Goal: Information Seeking & Learning: Find contact information

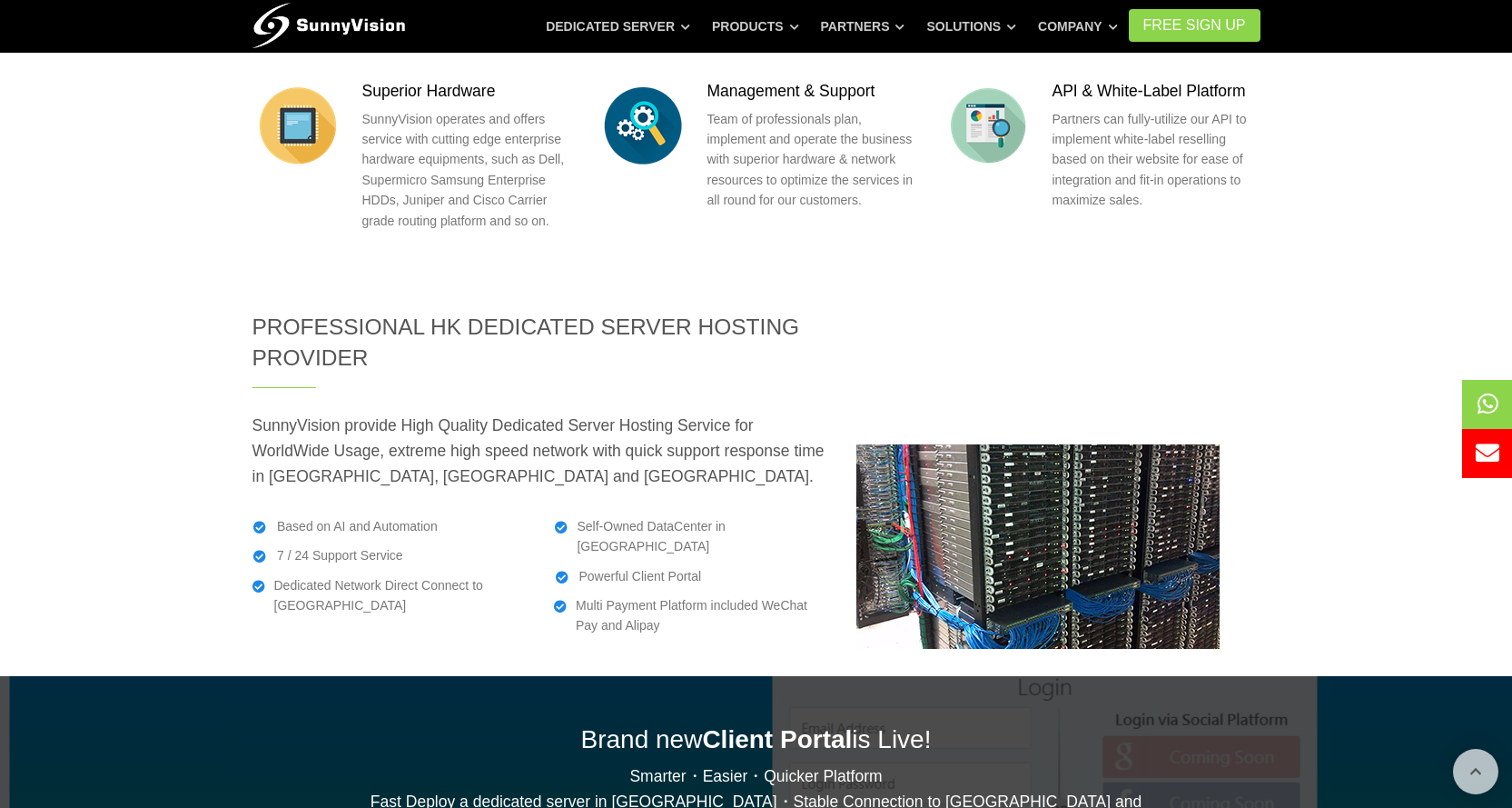
scroll to position [3385, 0]
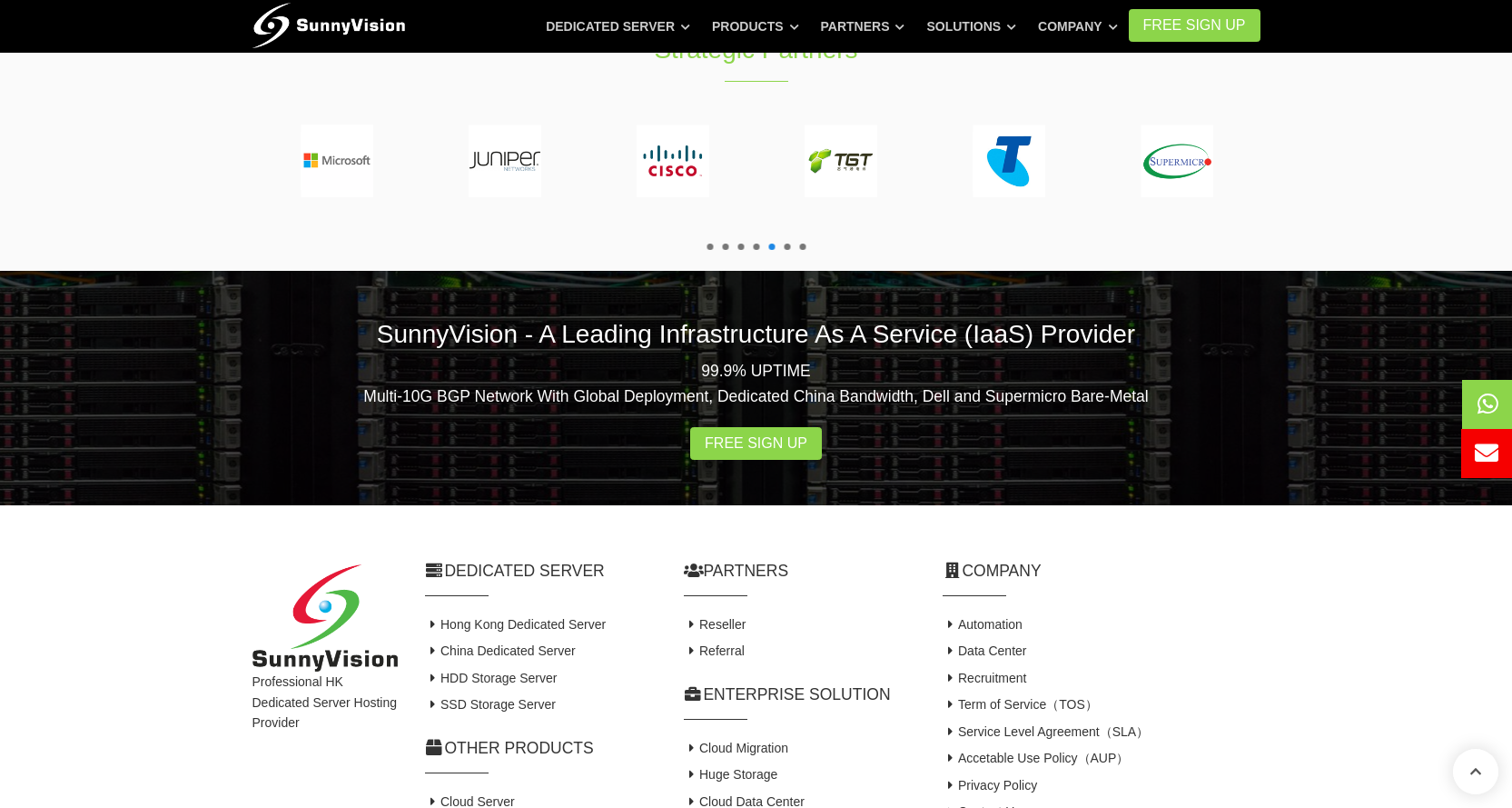
click at [1501, 461] on span at bounding box center [1518, 454] width 114 height 49
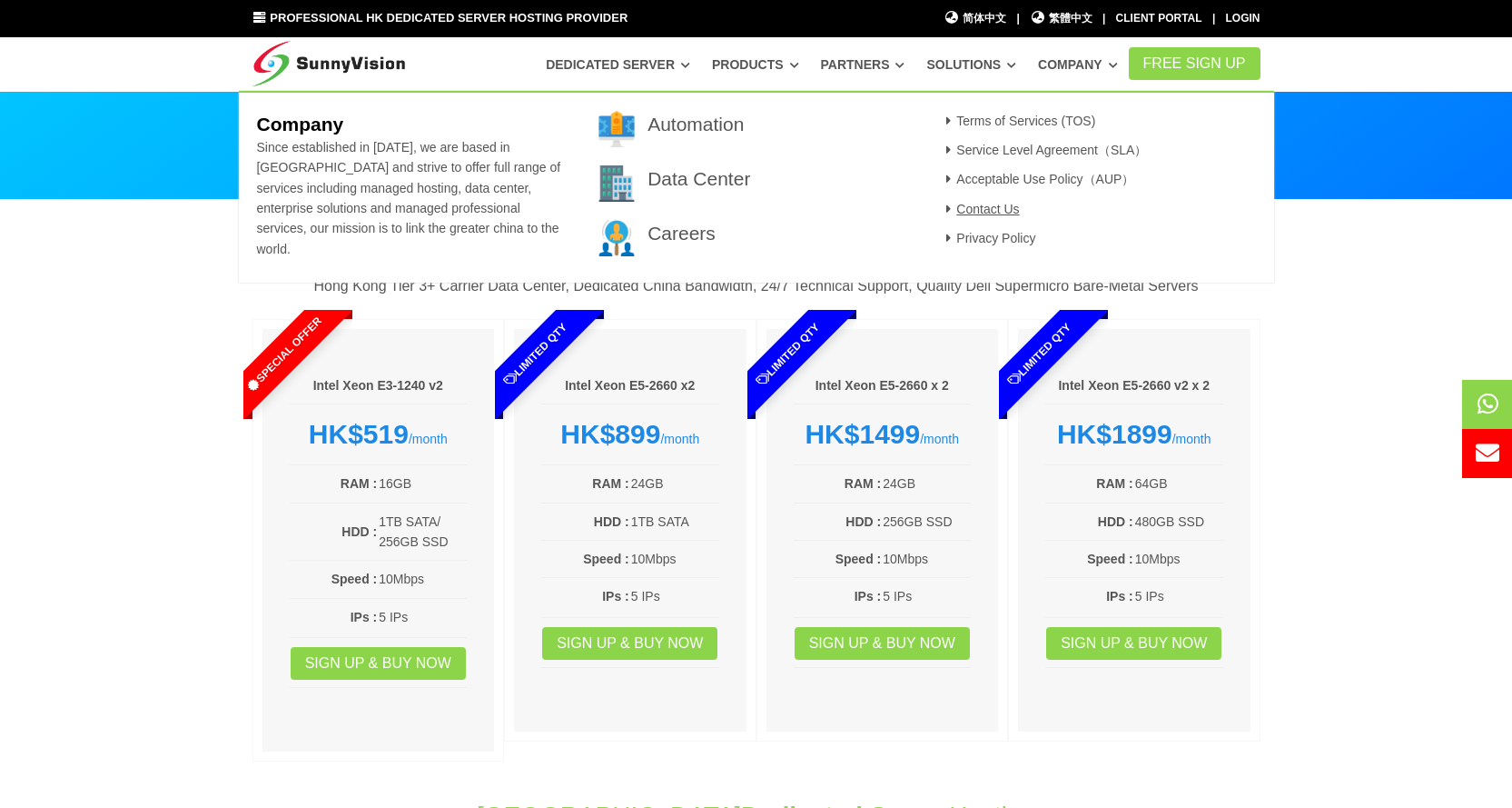
click at [988, 206] on link "Contact Us" at bounding box center [980, 209] width 79 height 15
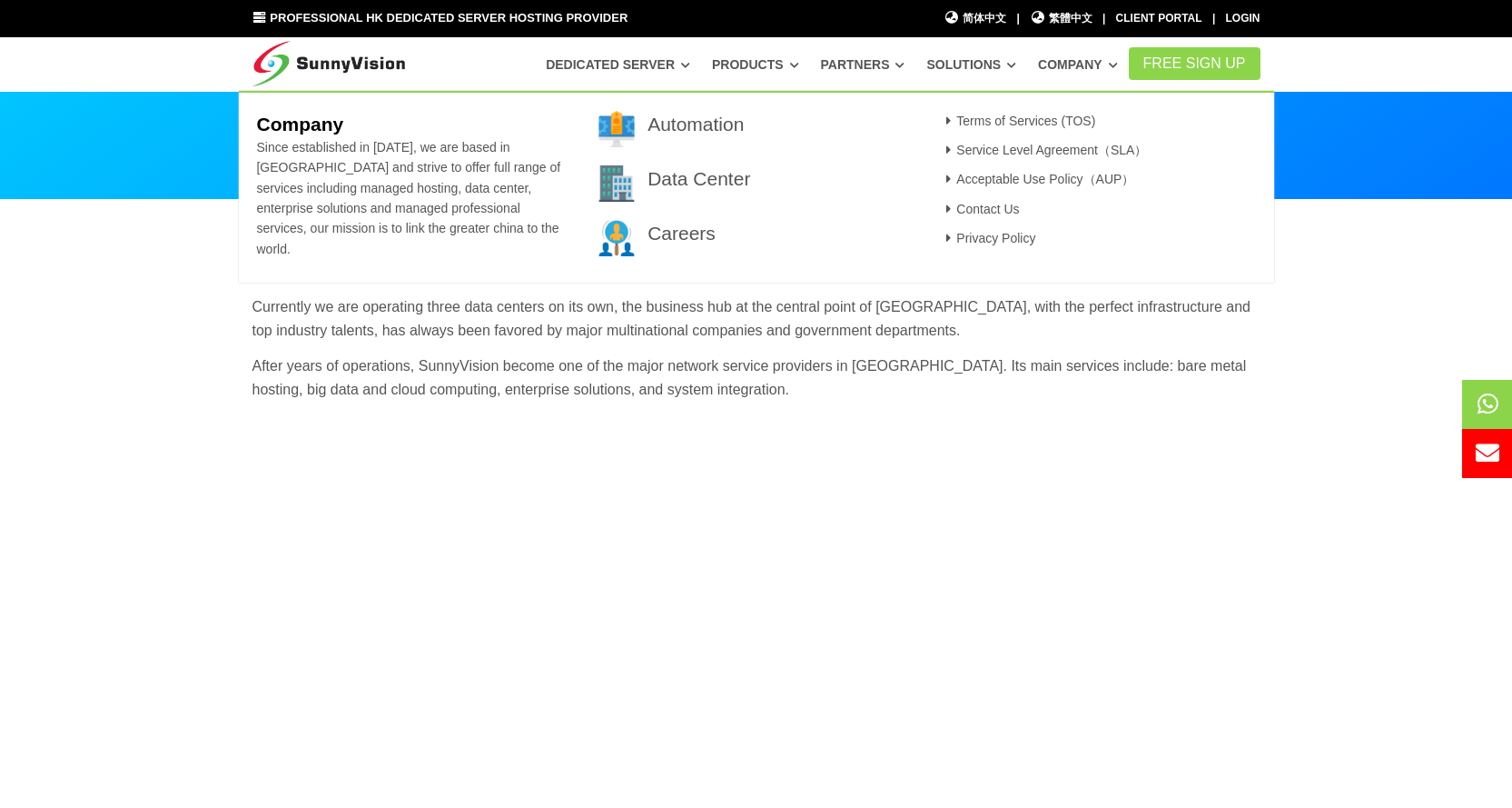
click at [991, 197] on li "Acceptable Use Policy（AUP）" at bounding box center [1098, 184] width 315 height 30
click at [987, 214] on link "Contact Us" at bounding box center [980, 209] width 79 height 15
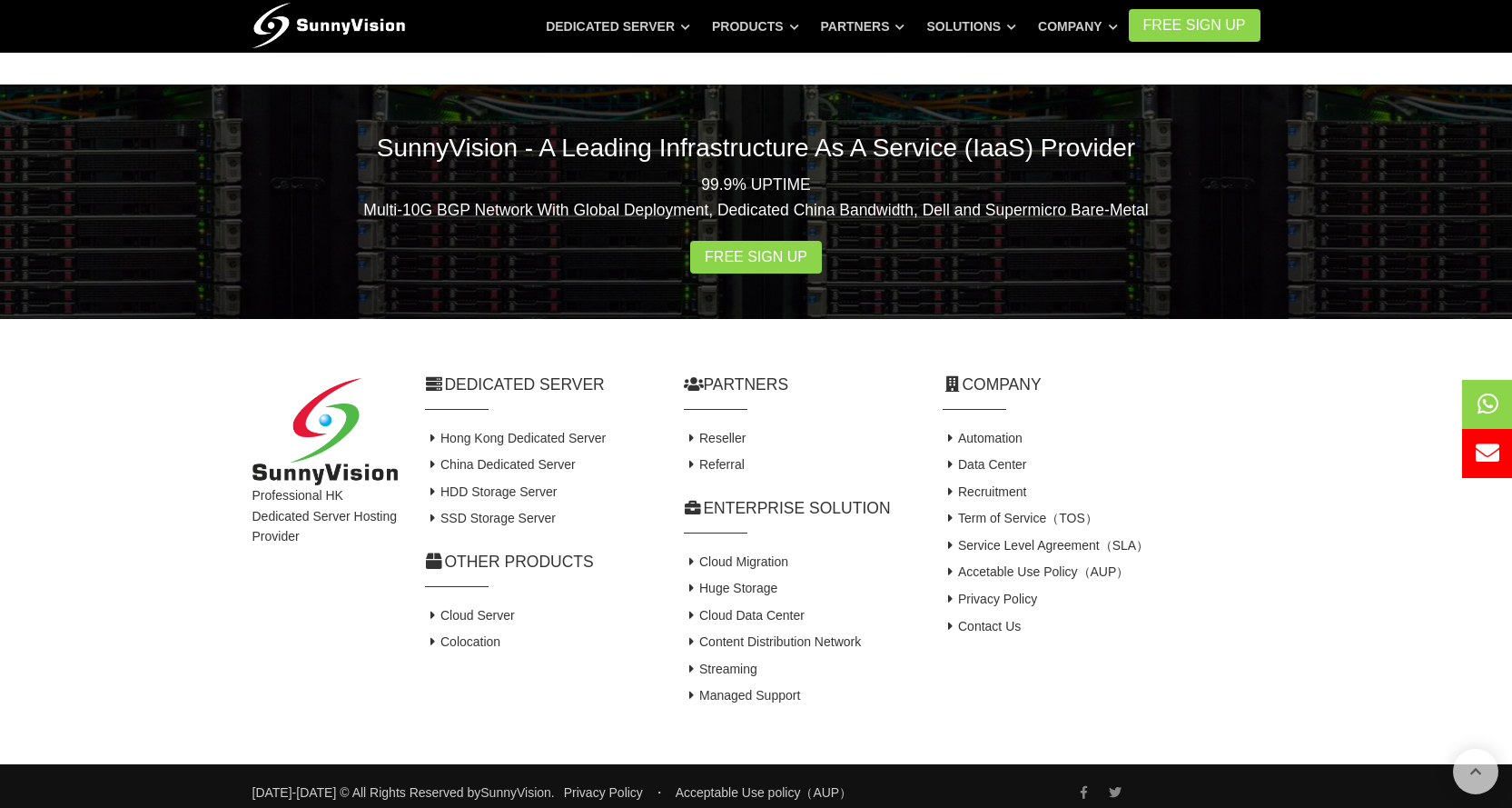
scroll to position [1190, 0]
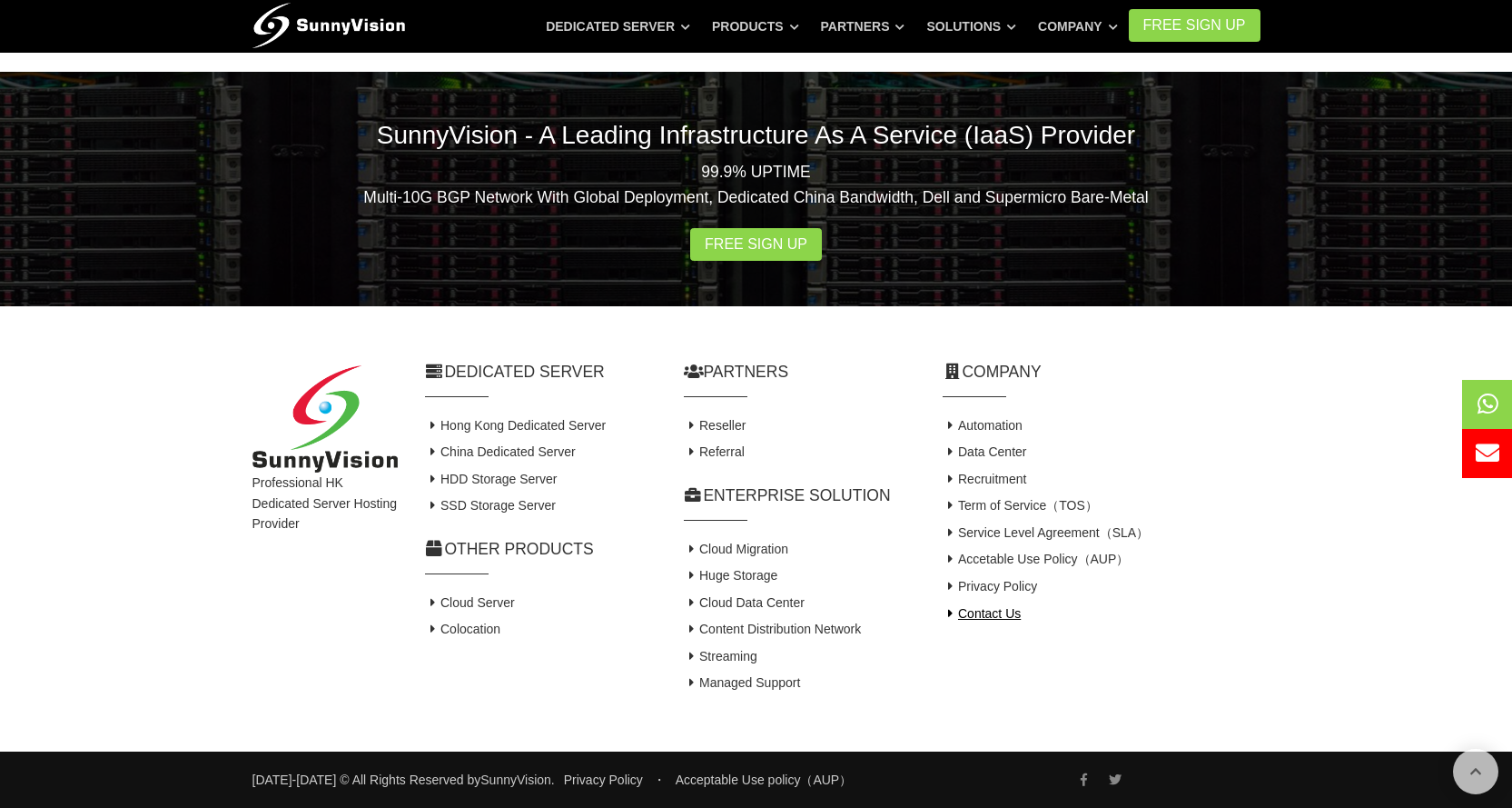
click at [985, 620] on link "Contact Us" at bounding box center [982, 613] width 79 height 15
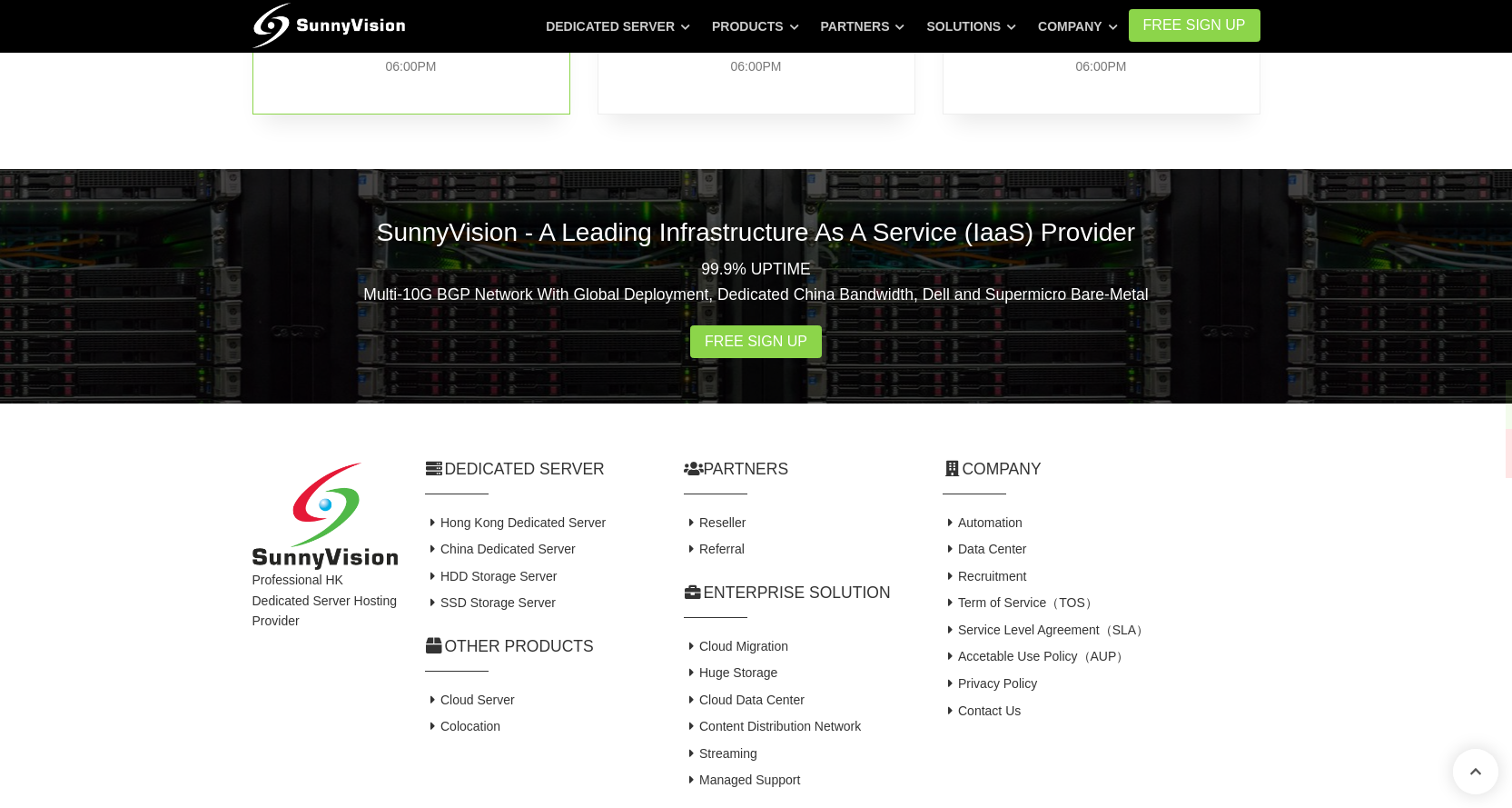
scroll to position [1190, 0]
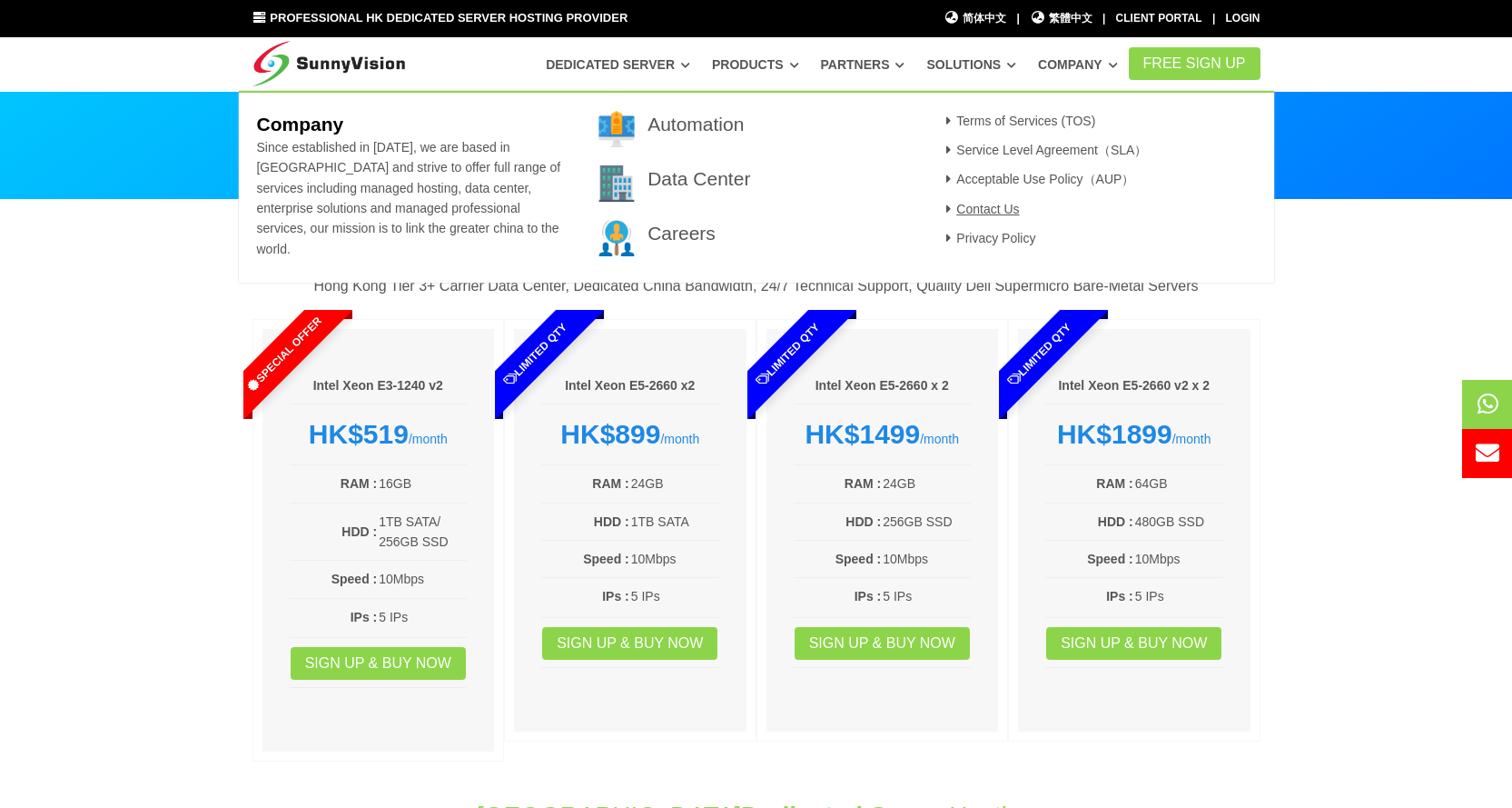
click at [965, 207] on link "Contact Us" at bounding box center [980, 209] width 79 height 15
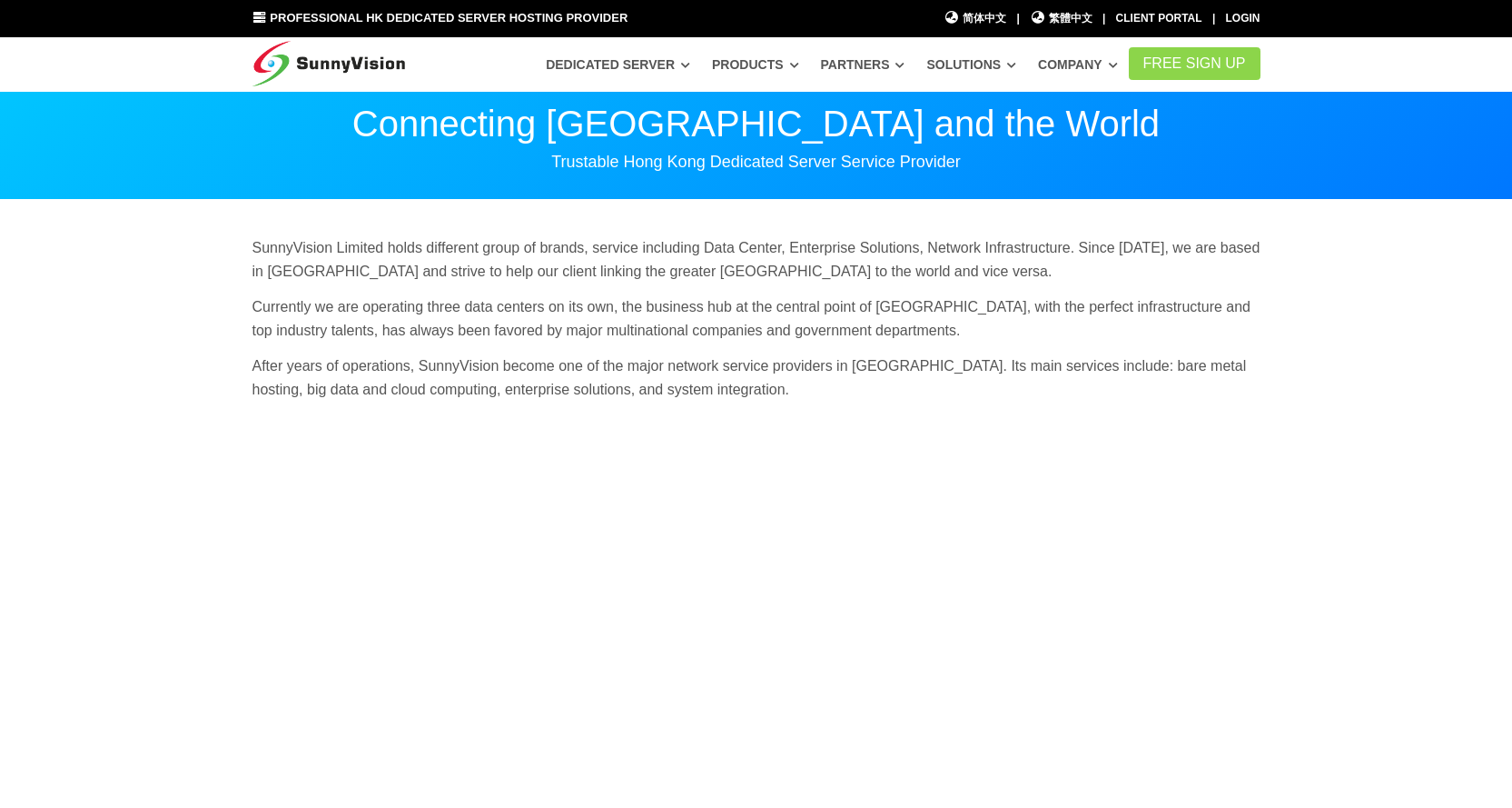
scroll to position [363, 0]
